Goal: Find specific page/section: Find specific page/section

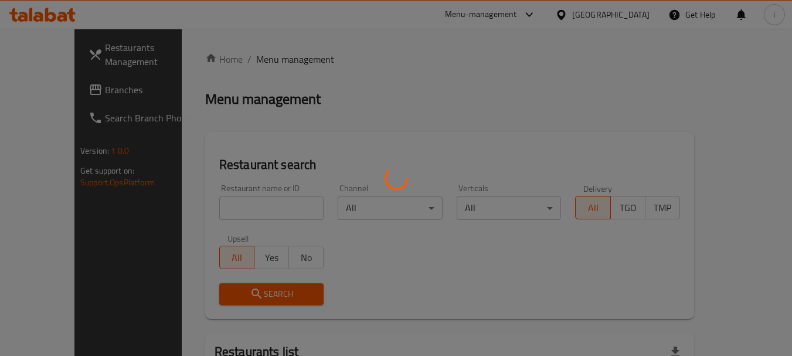
click at [54, 91] on div at bounding box center [396, 178] width 792 height 356
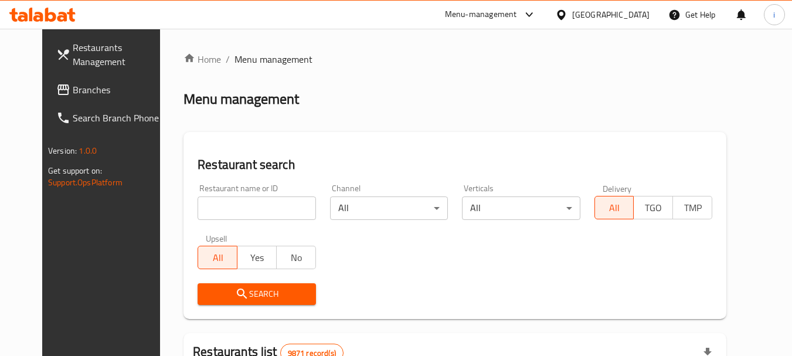
click at [73, 84] on span "Branches" at bounding box center [119, 90] width 93 height 14
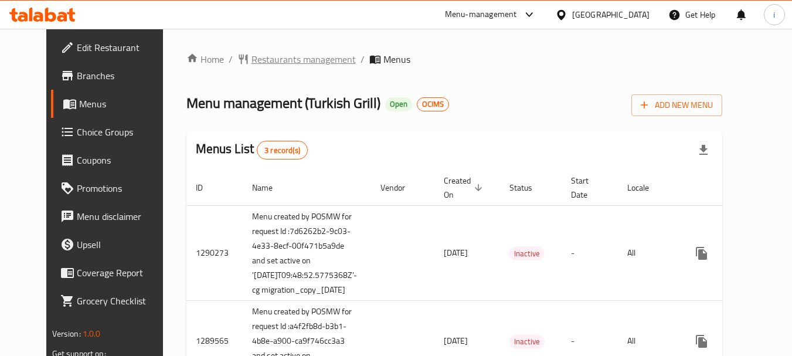
click at [251, 59] on span "Restaurants management" at bounding box center [303, 59] width 104 height 14
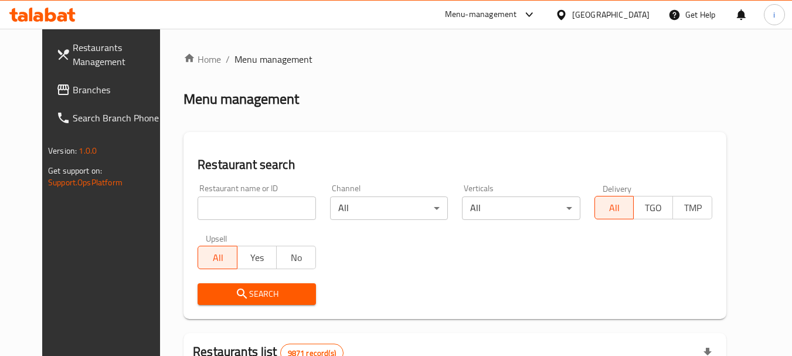
click at [84, 97] on link "Branches" at bounding box center [111, 90] width 128 height 28
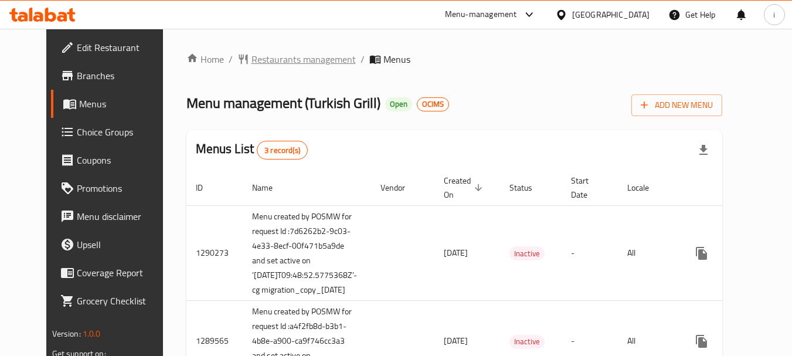
click at [258, 53] on span "Restaurants management" at bounding box center [303, 59] width 104 height 14
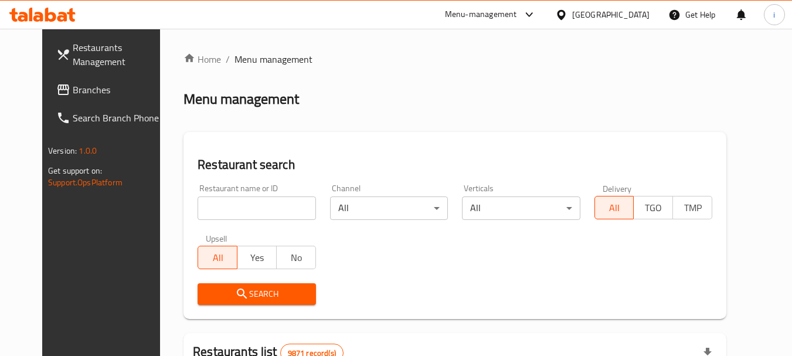
click at [234, 215] on input "search" at bounding box center [257, 207] width 118 height 23
paste input "172"
type input "172"
click at [237, 294] on icon "submit" at bounding box center [242, 293] width 10 height 10
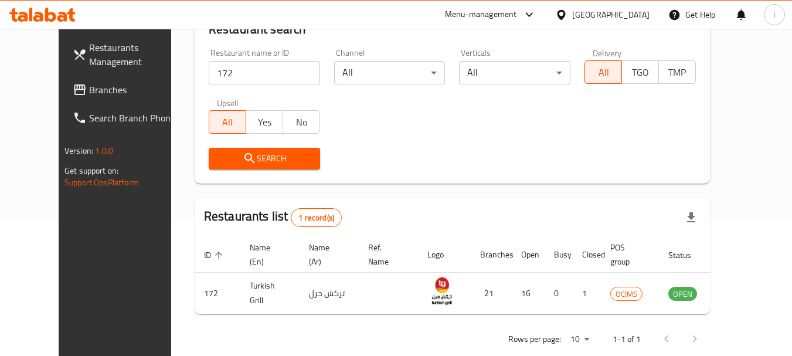
scroll to position [157, 0]
